Goal: Information Seeking & Learning: Learn about a topic

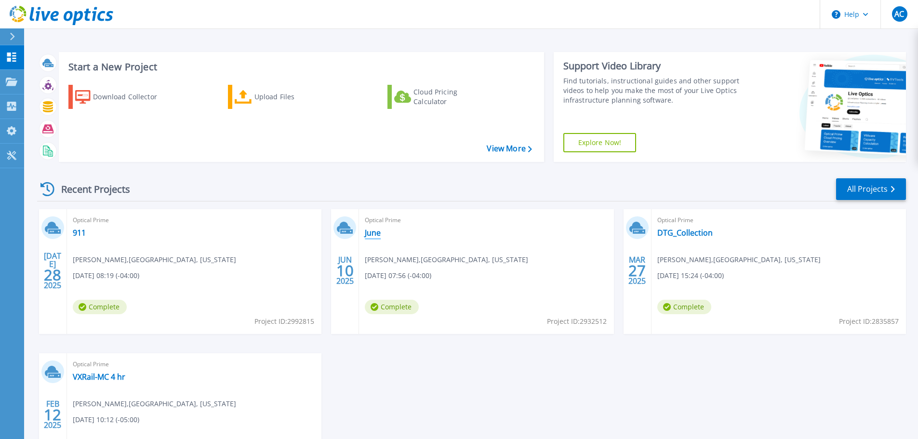
click at [376, 232] on link "June" at bounding box center [373, 233] width 16 height 10
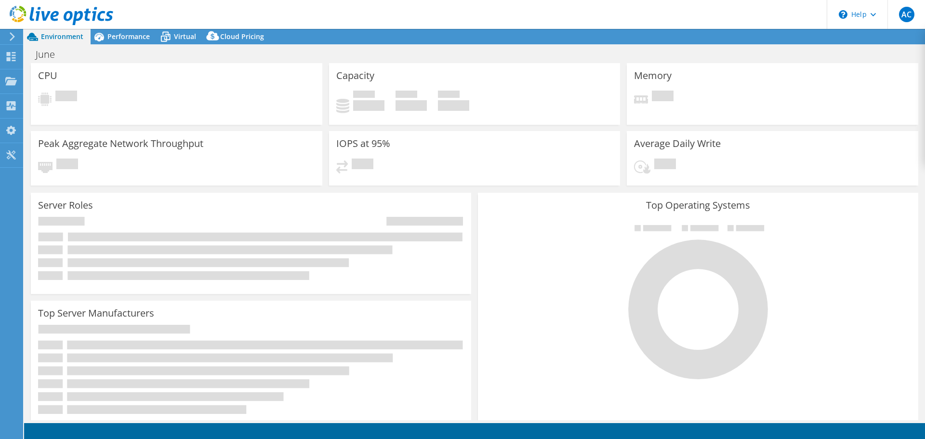
select select "USD"
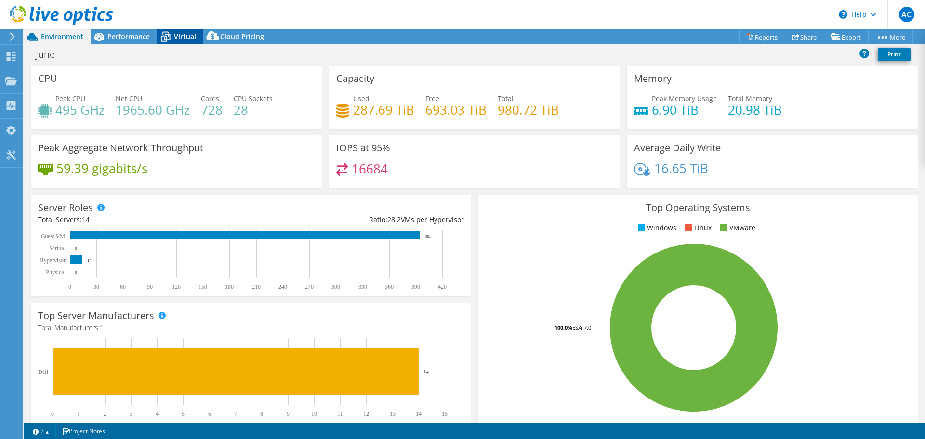
click at [181, 36] on span "Virtual" at bounding box center [185, 36] width 22 height 9
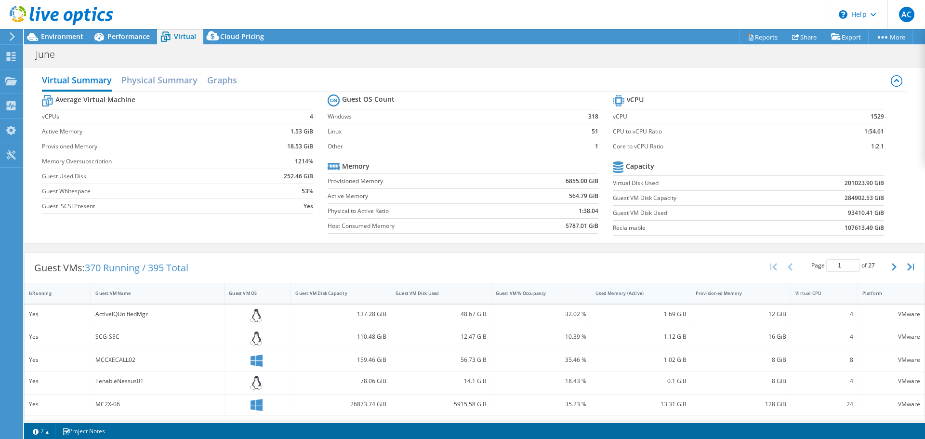
click at [630, 295] on div "Used Memory (Active)" at bounding box center [636, 293] width 80 height 6
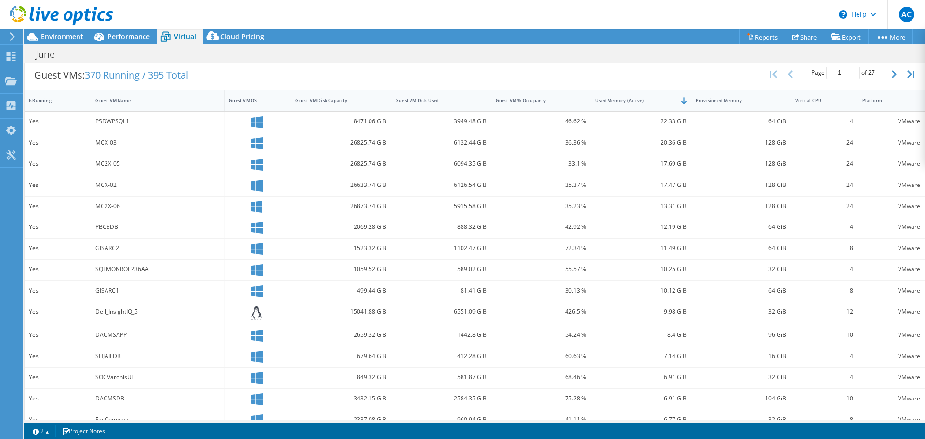
scroll to position [209, 0]
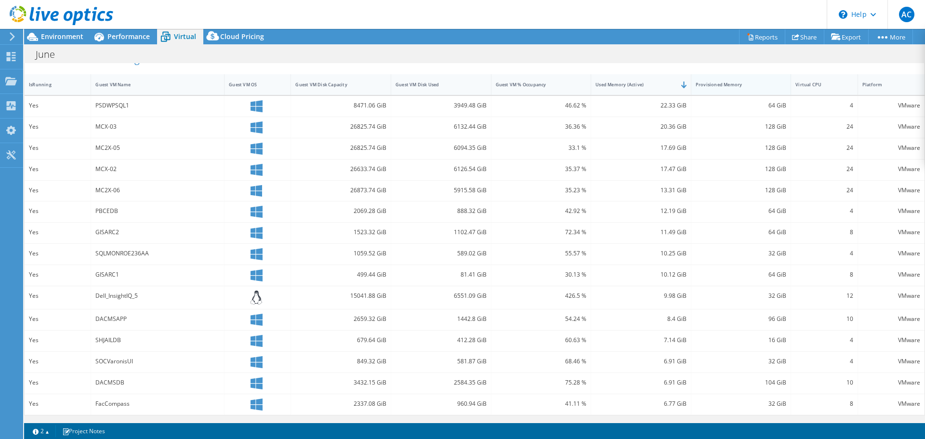
click at [716, 84] on div "Provisioned Memory" at bounding box center [736, 84] width 80 height 6
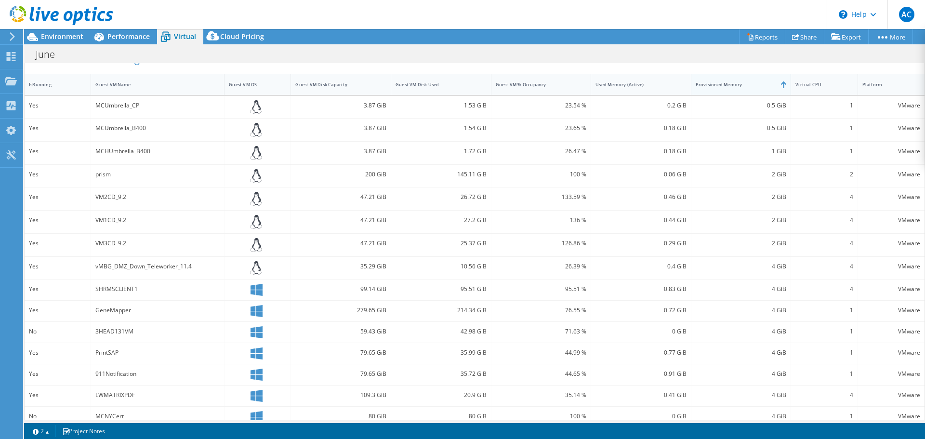
click at [716, 84] on div "Provisioned Memory" at bounding box center [736, 84] width 80 height 6
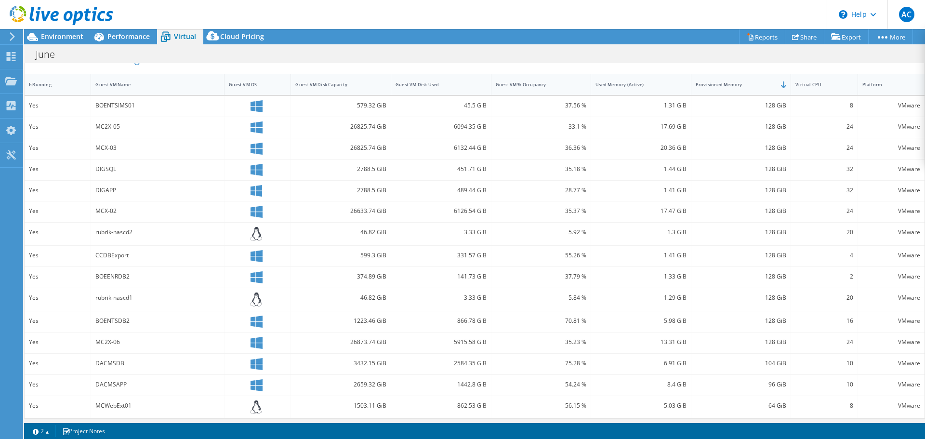
scroll to position [212, 0]
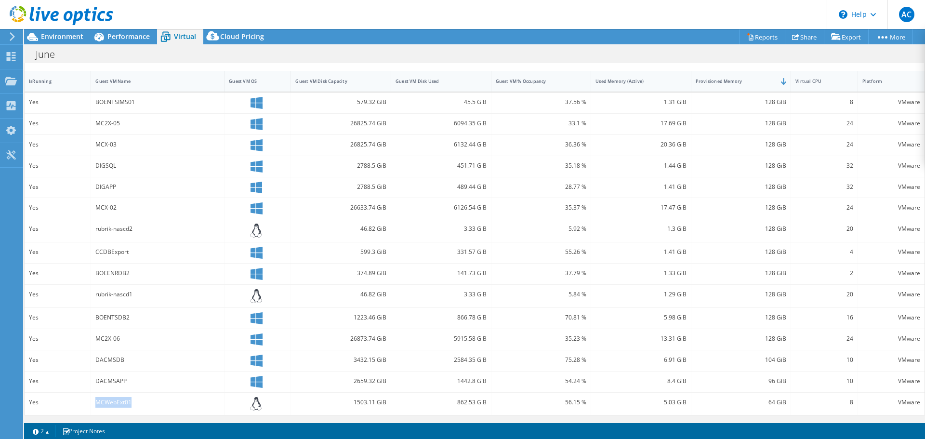
drag, startPoint x: 97, startPoint y: 402, endPoint x: 131, endPoint y: 403, distance: 33.8
click at [131, 403] on div "MCWebExt01" at bounding box center [157, 402] width 124 height 11
click at [97, 404] on div "MCWebExt01" at bounding box center [157, 402] width 124 height 11
drag, startPoint x: 95, startPoint y: 403, endPoint x: 134, endPoint y: 402, distance: 39.5
click at [134, 402] on div "MCWebExt01" at bounding box center [157, 402] width 124 height 11
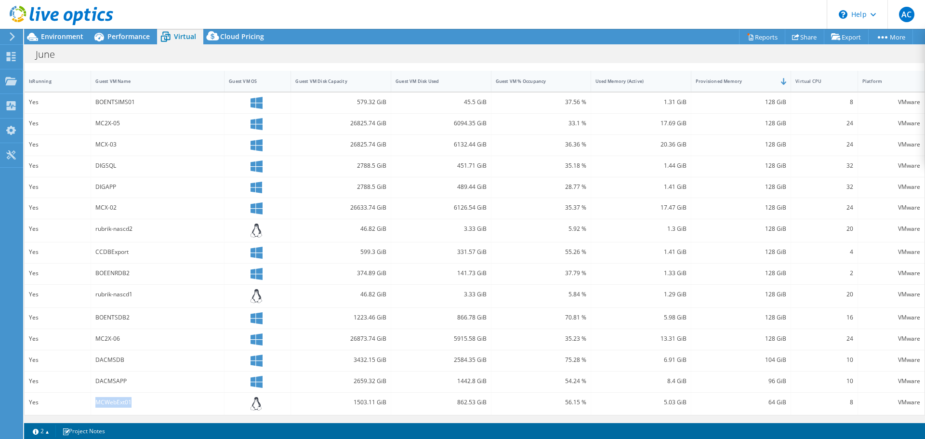
scroll to position [116, 0]
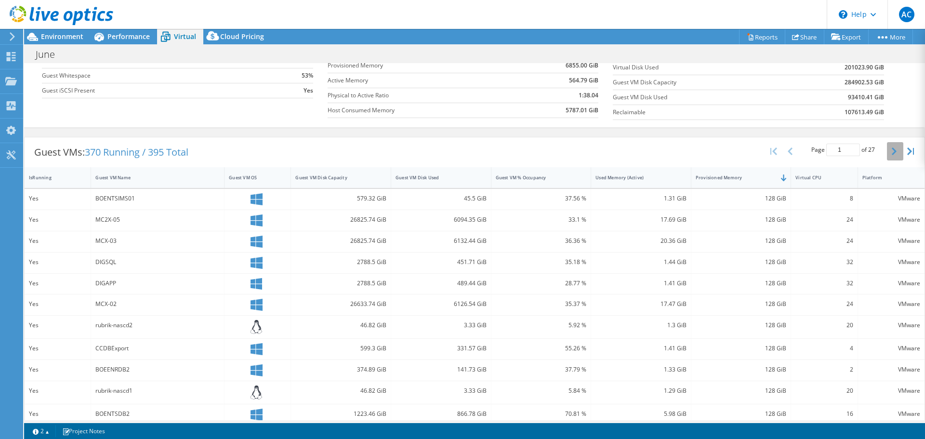
click at [892, 150] on icon "button" at bounding box center [894, 151] width 5 height 8
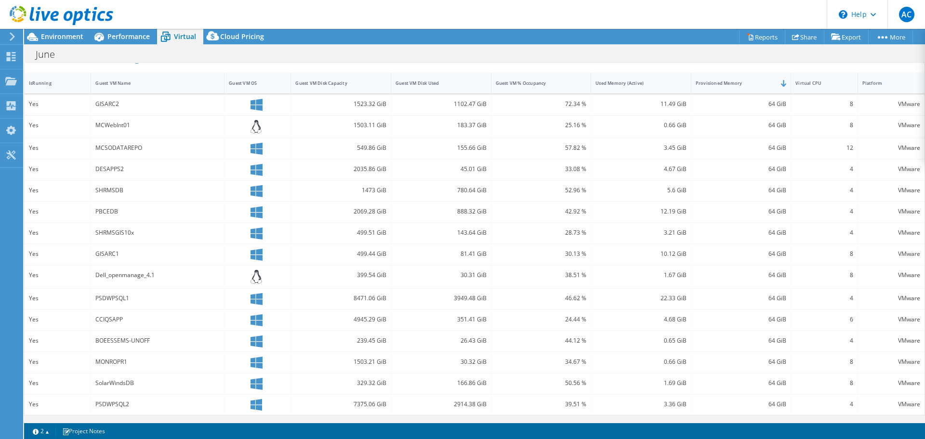
scroll to position [114, 0]
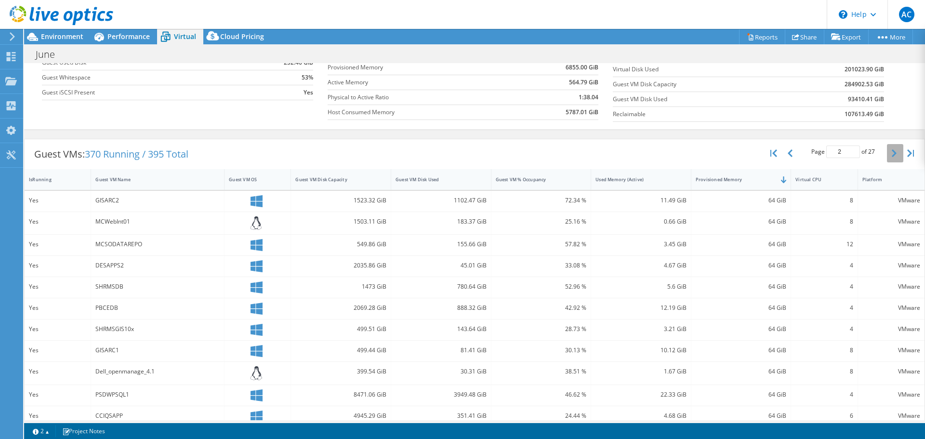
click at [892, 156] on icon "button" at bounding box center [894, 153] width 5 height 8
click at [124, 179] on div "Guest VM Name" at bounding box center [151, 179] width 113 height 6
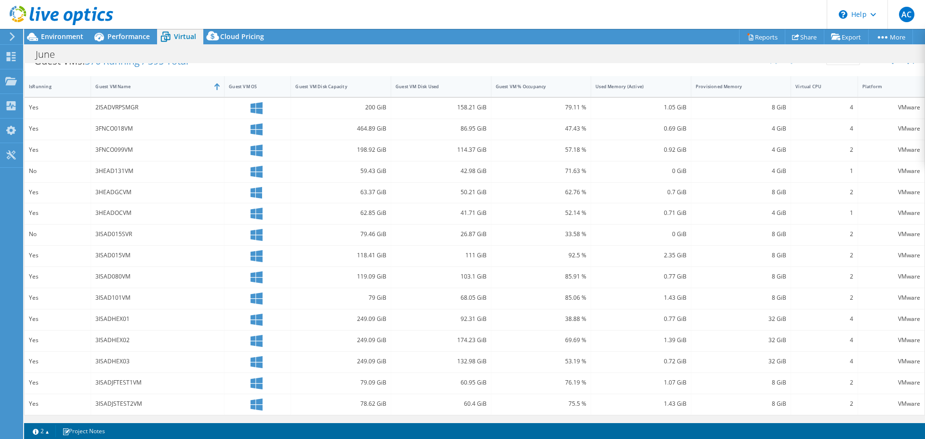
scroll to position [110, 0]
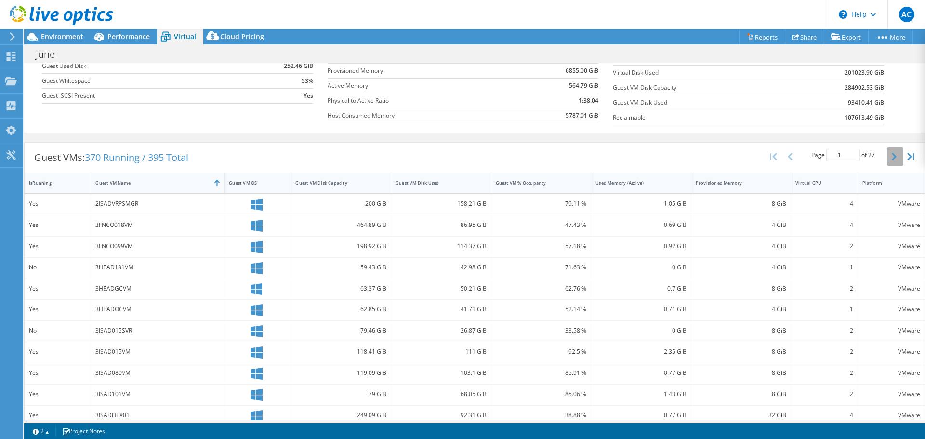
click at [892, 158] on icon "button" at bounding box center [894, 157] width 5 height 8
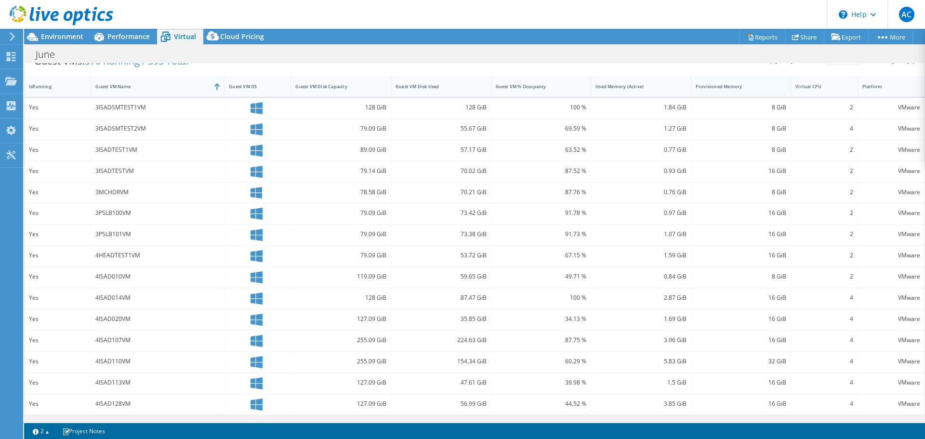
click at [737, 84] on div "Provisioned Memory" at bounding box center [736, 86] width 80 height 6
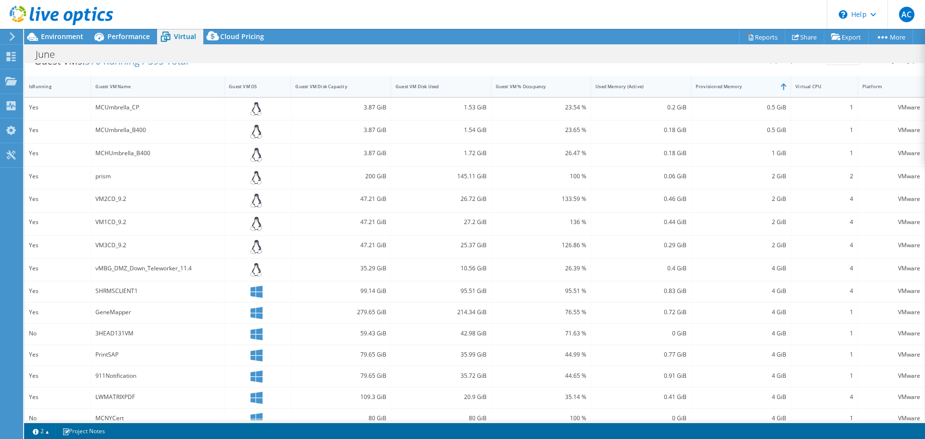
click at [737, 84] on div "Provisioned Memory" at bounding box center [736, 86] width 80 height 6
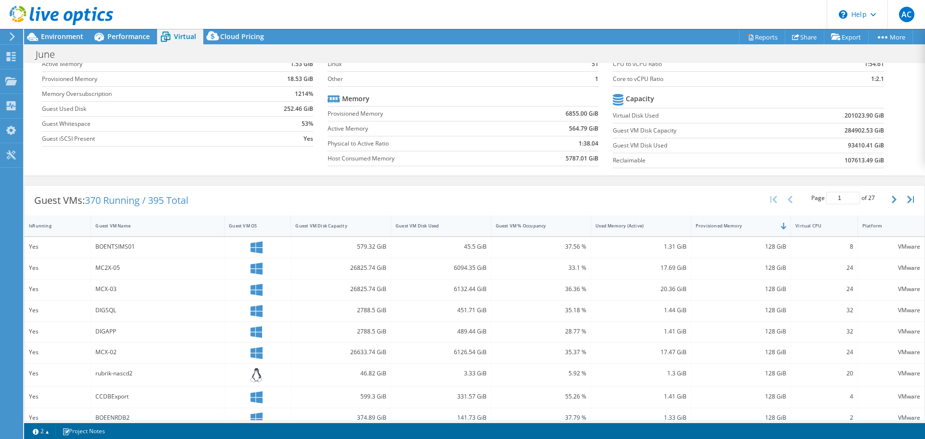
scroll to position [19, 0]
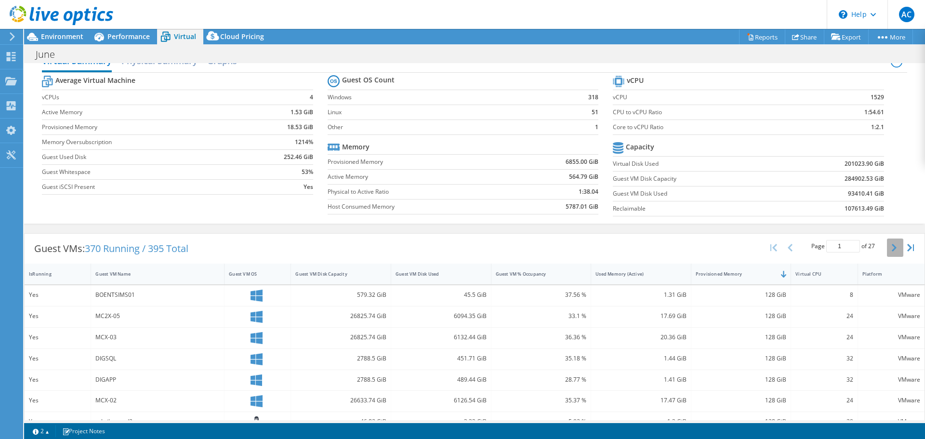
click at [887, 243] on button "button" at bounding box center [895, 248] width 16 height 18
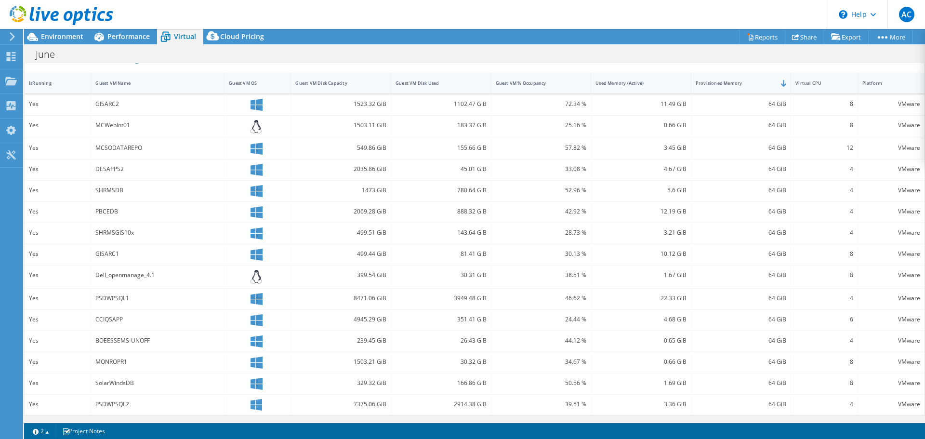
scroll to position [162, 0]
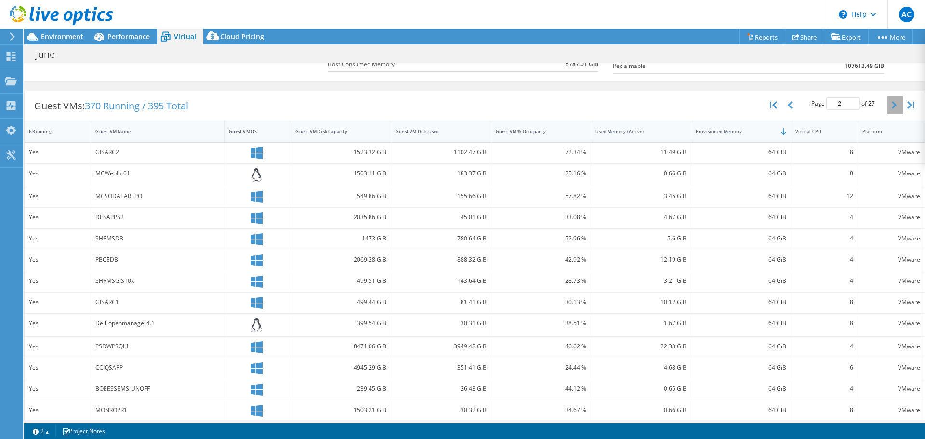
click at [892, 106] on icon "button" at bounding box center [894, 105] width 5 height 8
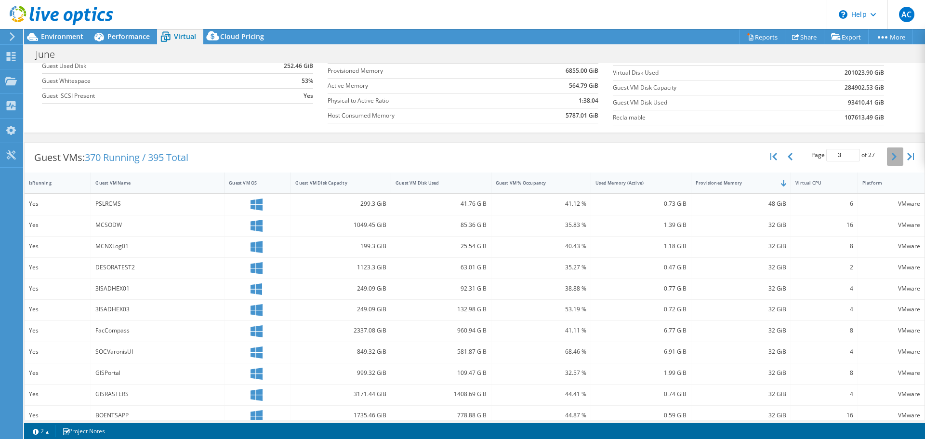
click at [892, 157] on icon "button" at bounding box center [894, 157] width 5 height 8
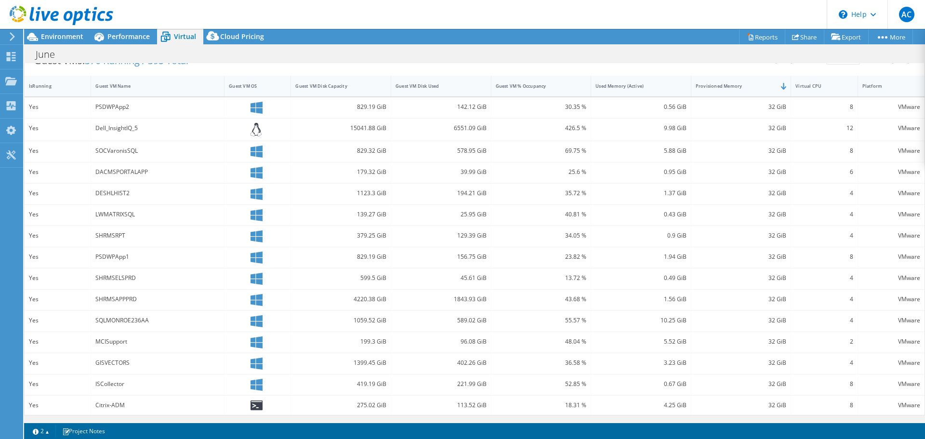
scroll to position [63, 0]
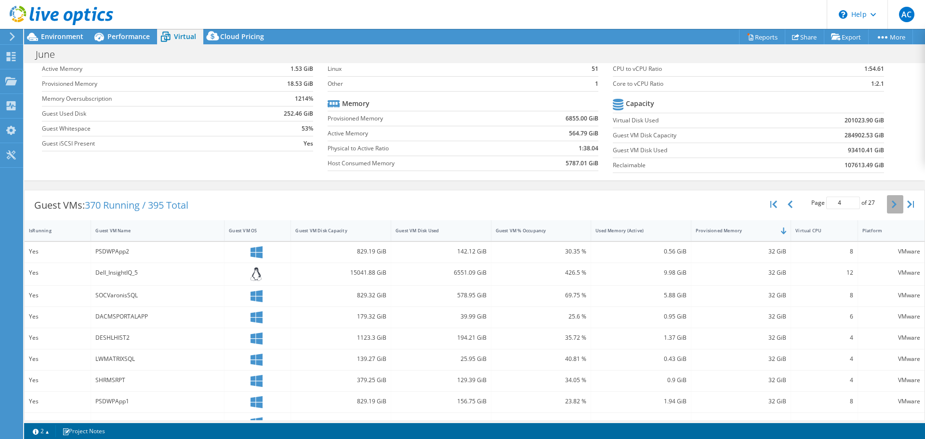
click at [892, 206] on icon "button" at bounding box center [894, 204] width 5 height 8
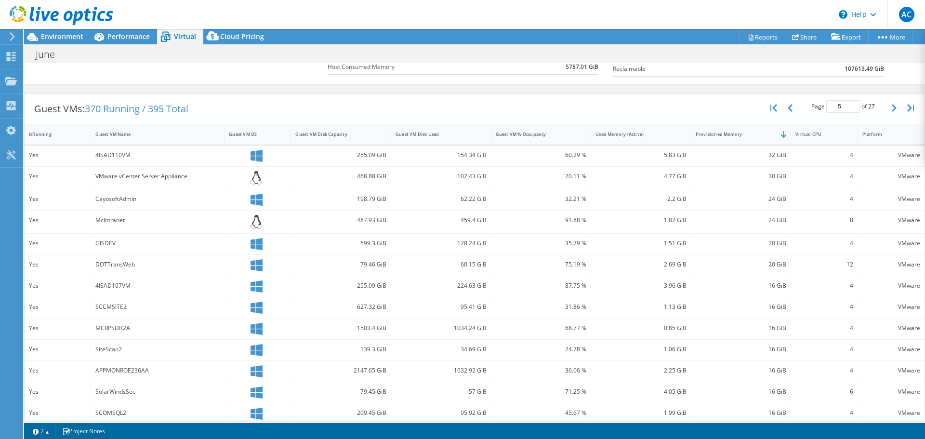
scroll to position [207, 0]
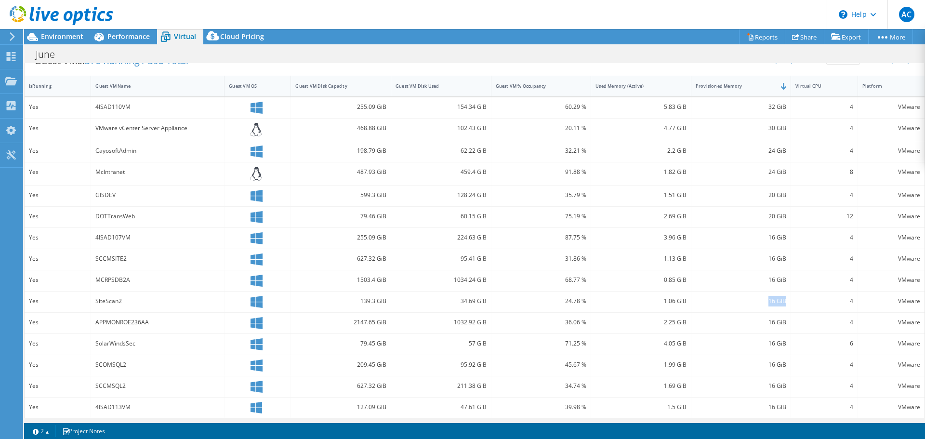
drag, startPoint x: 780, startPoint y: 300, endPoint x: 764, endPoint y: 301, distance: 16.4
click at [764, 301] on div "16 GiB" at bounding box center [741, 301] width 91 height 11
drag, startPoint x: 120, startPoint y: 300, endPoint x: 93, endPoint y: 296, distance: 26.2
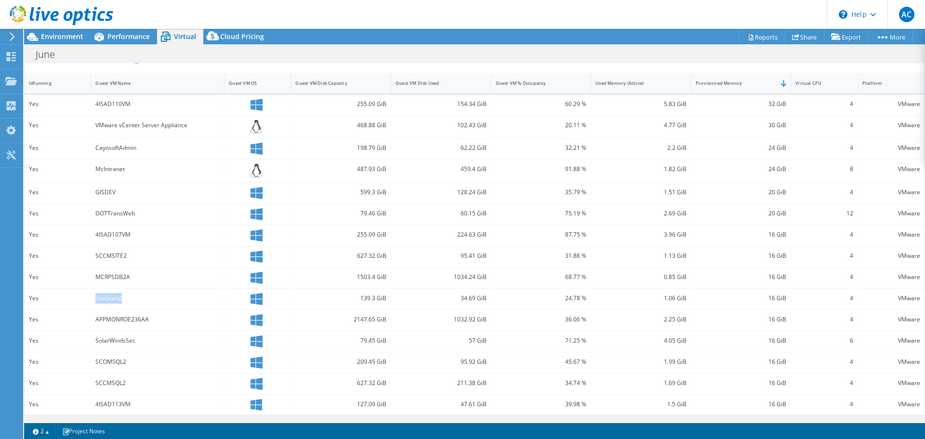
click at [93, 296] on div "SiteScan2" at bounding box center [157, 299] width 133 height 21
click at [118, 302] on div "SiteScan2" at bounding box center [157, 298] width 124 height 11
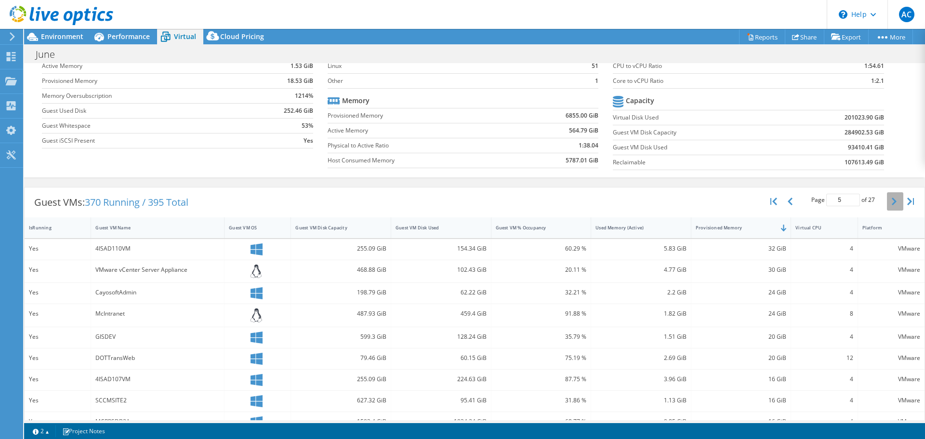
click at [892, 201] on icon "button" at bounding box center [894, 202] width 5 height 8
drag, startPoint x: 96, startPoint y: 247, endPoint x: 123, endPoint y: 250, distance: 26.7
click at [123, 250] on div "PassReset" at bounding box center [157, 248] width 124 height 11
click at [117, 249] on div "PassReset" at bounding box center [157, 248] width 124 height 11
drag, startPoint x: 106, startPoint y: 248, endPoint x: 89, endPoint y: 248, distance: 17.4
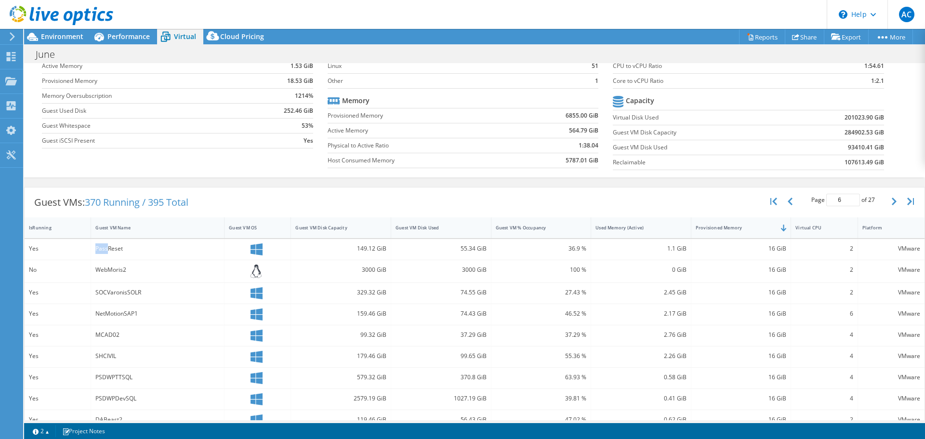
click at [89, 248] on div "Yes PassReset 149.12 GiB 55.34 GiB 36.9 % 1.1 GiB 16 GiB 2 VMware" at bounding box center [475, 249] width 900 height 21
click at [103, 249] on div "PassReset" at bounding box center [157, 248] width 124 height 11
drag, startPoint x: 107, startPoint y: 248, endPoint x: 93, endPoint y: 248, distance: 14.0
click at [93, 248] on div "PassReset" at bounding box center [157, 249] width 133 height 21
click at [108, 250] on div "PassReset" at bounding box center [157, 248] width 124 height 11
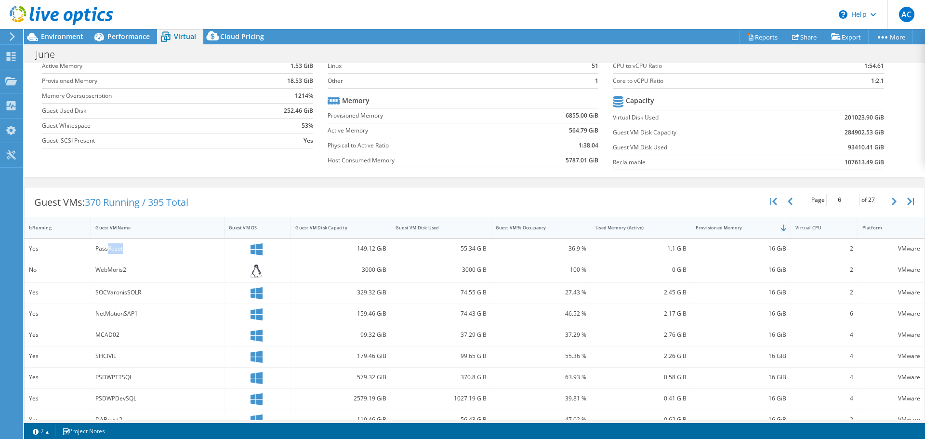
drag, startPoint x: 108, startPoint y: 247, endPoint x: 125, endPoint y: 250, distance: 17.0
click at [125, 250] on div "PassReset" at bounding box center [157, 248] width 124 height 11
click at [121, 250] on div "PassReset" at bounding box center [157, 248] width 124 height 11
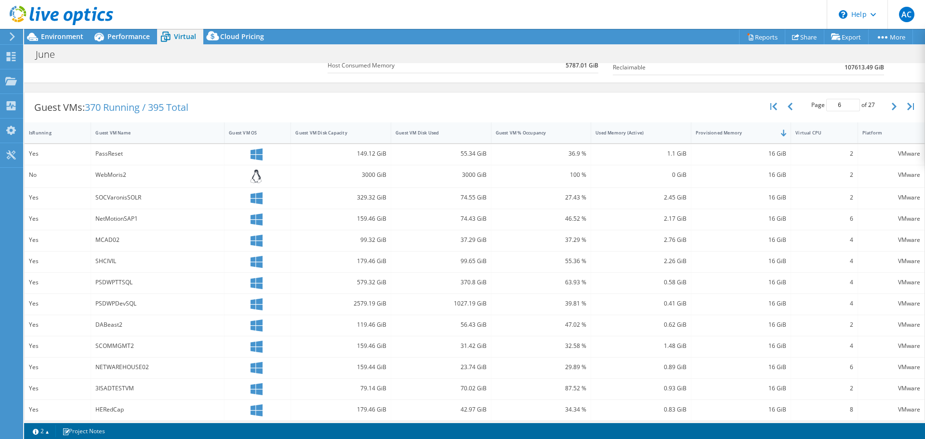
scroll to position [64, 0]
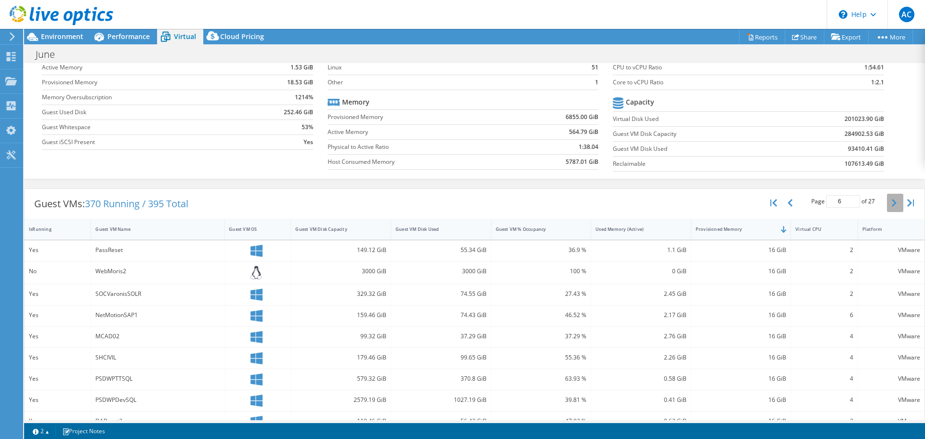
click at [892, 203] on button "button" at bounding box center [895, 203] width 16 height 18
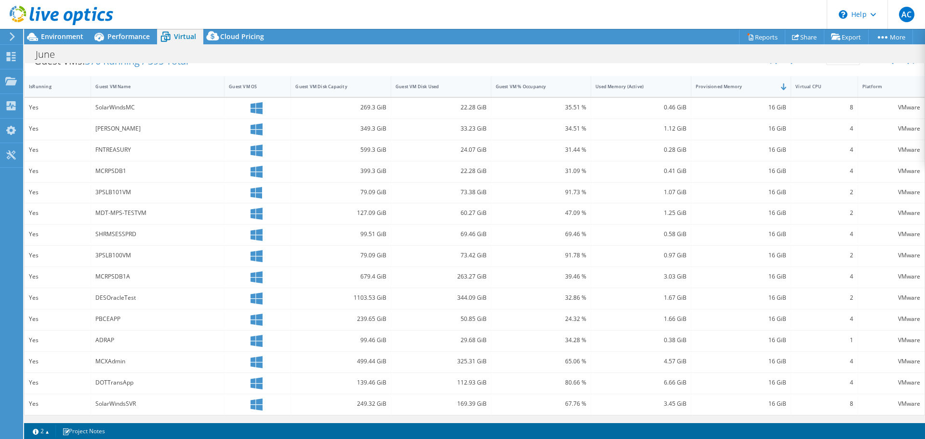
scroll to position [159, 0]
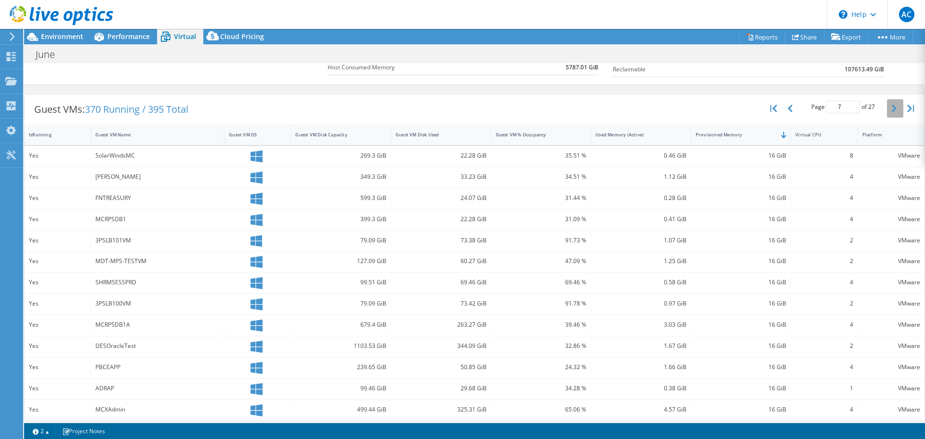
click at [892, 107] on icon "button" at bounding box center [894, 109] width 5 height 8
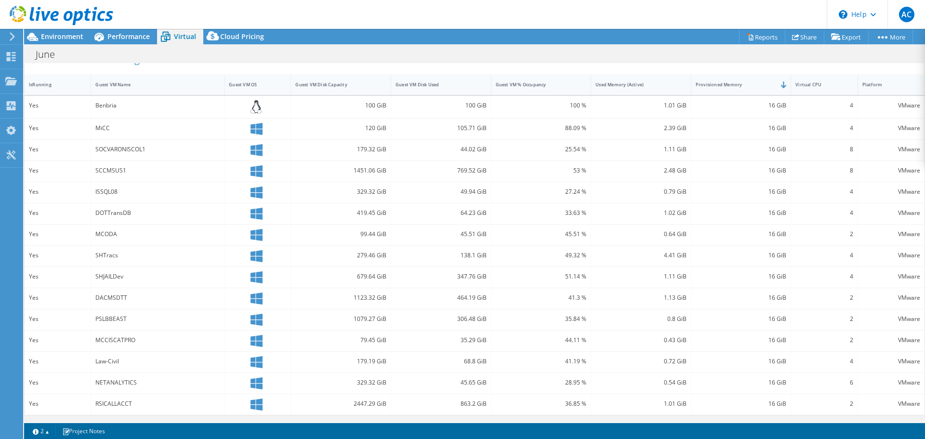
scroll to position [112, 0]
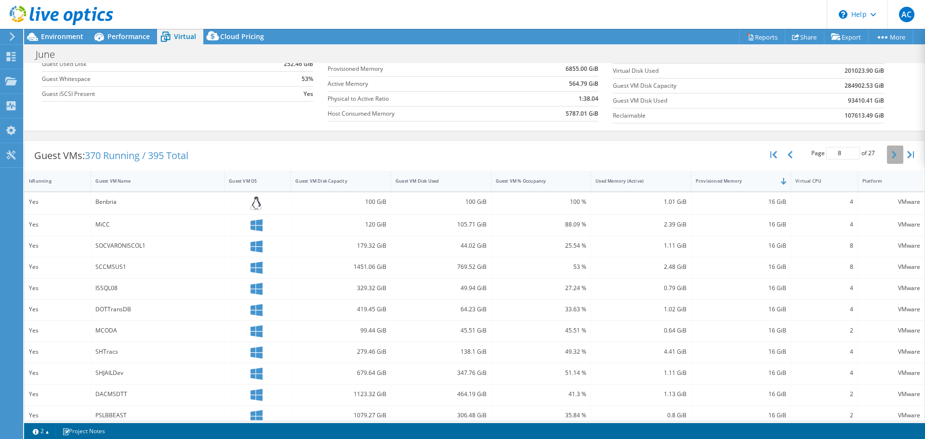
click at [892, 154] on icon "button" at bounding box center [894, 155] width 5 height 8
type input "9"
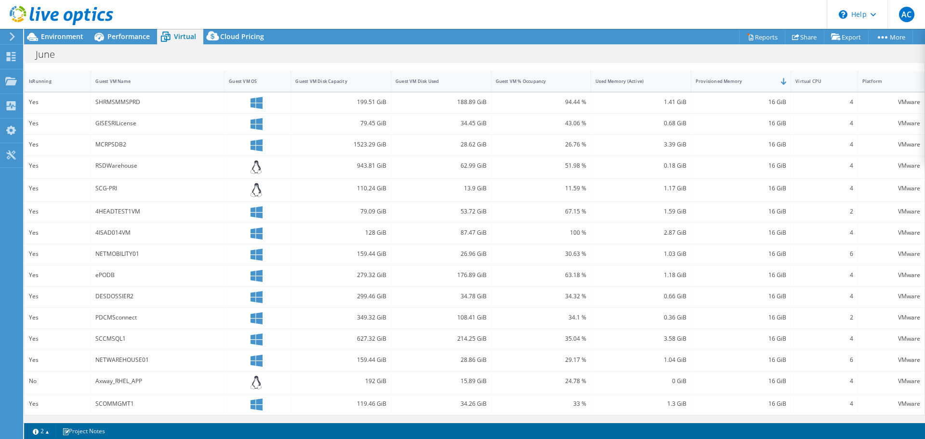
scroll to position [164, 0]
